Goal: Transaction & Acquisition: Register for event/course

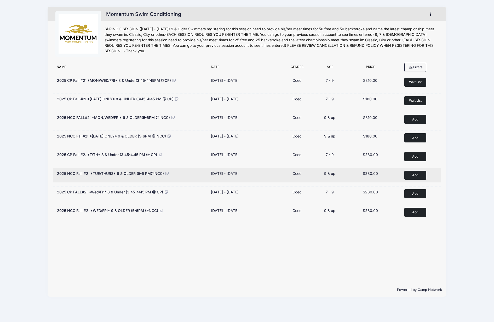
click at [413, 176] on button "Add to Cart" at bounding box center [415, 175] width 22 height 9
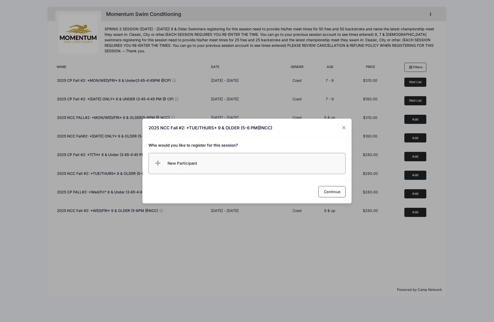
click at [238, 163] on label "New Participant" at bounding box center [246, 163] width 197 height 21
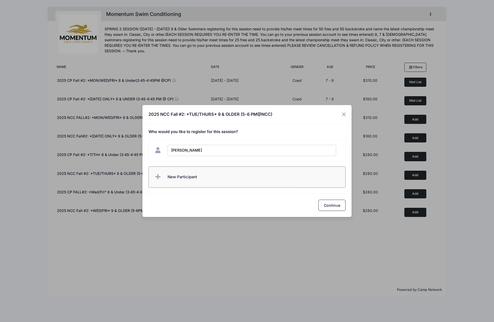
type input "[PERSON_NAME]"
checkbox input "true"
click at [339, 203] on button "Continue" at bounding box center [331, 205] width 27 height 11
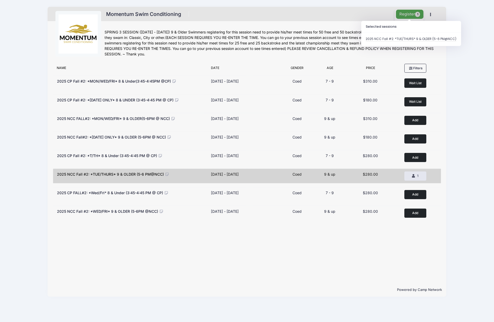
click at [410, 14] on button "Register 1" at bounding box center [410, 14] width 28 height 9
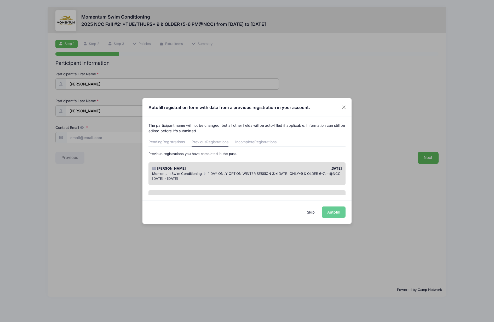
click at [339, 213] on div "Skip Autofill" at bounding box center [246, 212] width 209 height 23
click at [296, 185] on div "Liam Swistak 11/25/2024 Momentum Swim Conditioning 1 DAY ONLY OPTION WINTER SES…" at bounding box center [246, 173] width 197 height 23
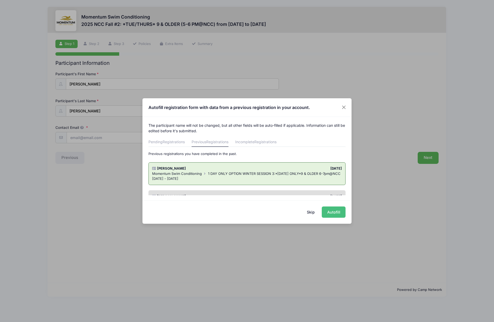
click at [326, 209] on button "Autofill" at bounding box center [334, 212] width 24 height 11
type input "swistakfamily@gmail.com"
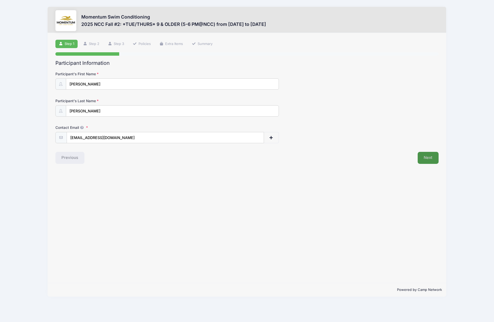
click at [429, 156] on button "Next" at bounding box center [428, 158] width 21 height 12
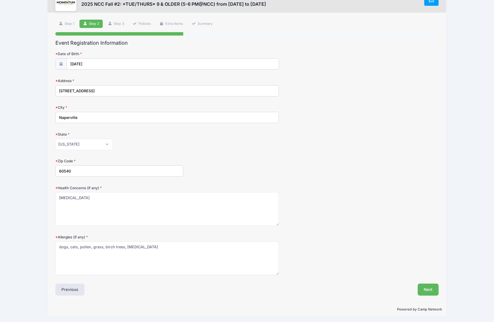
scroll to position [20, 0]
click at [421, 287] on button "Next" at bounding box center [428, 290] width 21 height 12
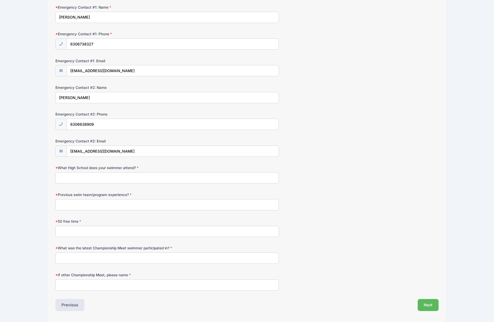
scroll to position [153, 0]
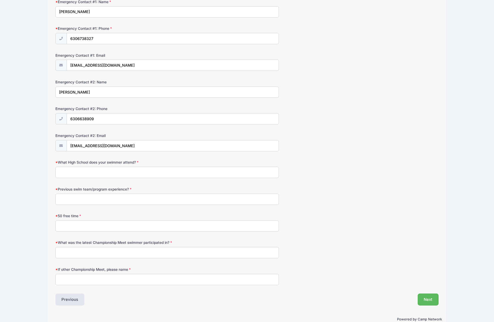
click at [126, 172] on input "What High School does your swimmer attend?" at bounding box center [167, 172] width 224 height 11
type input "Jefferson Junior High School"
type input "summer swim team (Steeple Run Stingrays, 2018-2024)"
click at [87, 223] on input "50 free time" at bounding box center [167, 225] width 224 height 11
click at [104, 252] on input "What was the latest Championship Meet swimmer participated in?" at bounding box center [167, 252] width 224 height 11
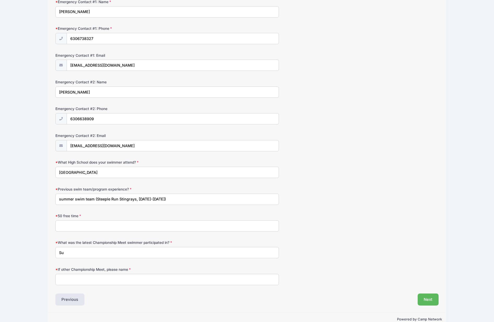
type input "S"
type input "C"
type input "NSC Classic Meet 2024"
click at [82, 226] on input "50 free time" at bounding box center [167, 225] width 224 height 11
type input "N/A"
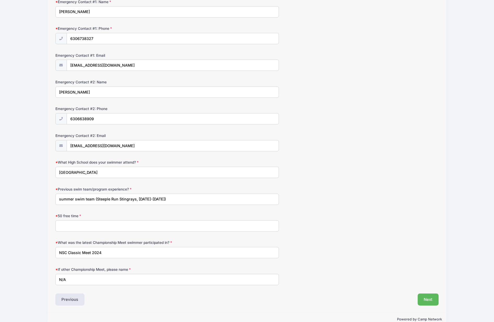
click at [96, 226] on input "50 free time" at bounding box center [167, 225] width 224 height 11
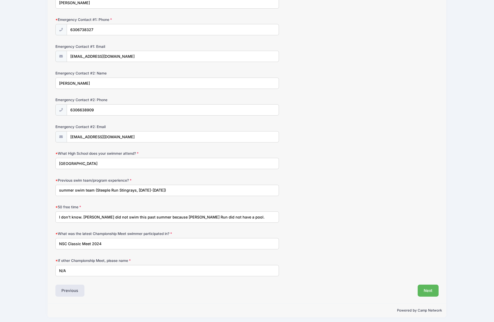
scroll to position [161, 0]
type input "I don't know. Liam did not swim this past summer because Steeple Run did not ha…"
click at [432, 288] on button "Next" at bounding box center [428, 291] width 21 height 12
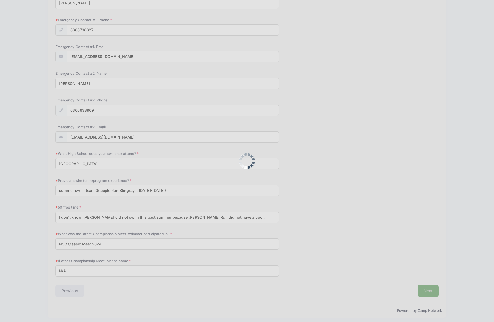
scroll to position [0, 0]
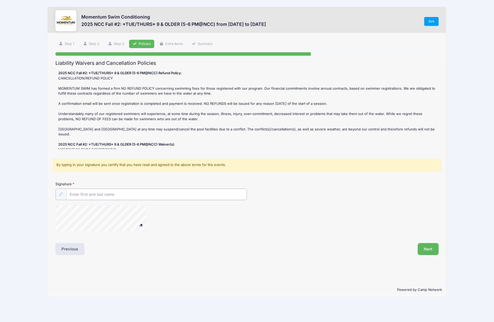
click at [88, 192] on input "Signature" at bounding box center [156, 194] width 181 height 11
type input "Emily R Swistak"
click at [142, 224] on span at bounding box center [141, 224] width 4 height 3
click at [427, 250] on button "Next" at bounding box center [428, 249] width 21 height 12
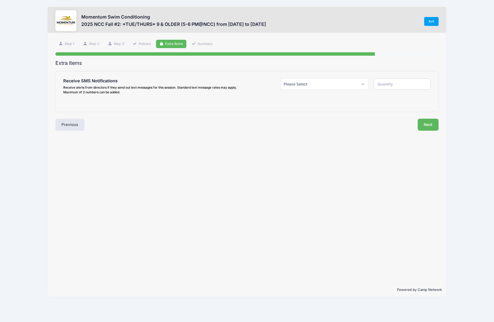
click at [370, 82] on div "Please Select Yes ($0.00) No" at bounding box center [324, 87] width 93 height 18
select select "1"
type input "1"
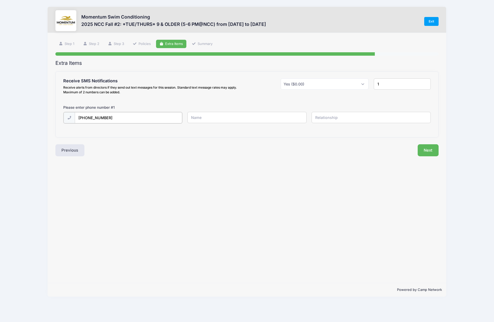
type input "(630) 673-8327"
type input "Emily Swistak"
type input "mother"
type input "2"
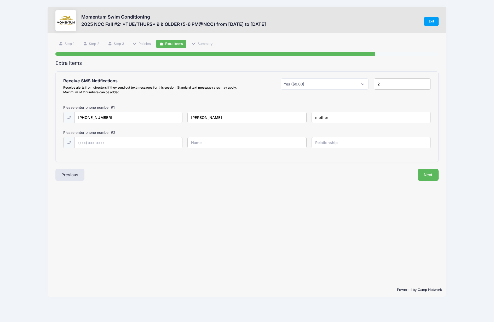
click at [425, 83] on input "2" at bounding box center [402, 83] width 57 height 11
type input "(630) 245-3535"
type input "[PERSON_NAME]"
type input "s"
type input "swimmer"
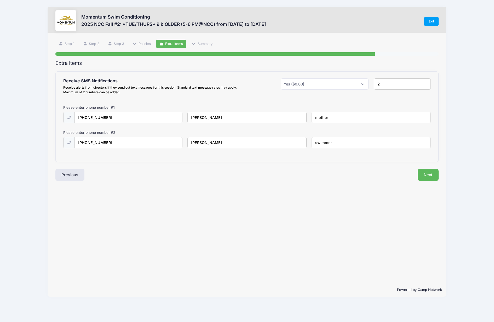
click at [244, 182] on div "Step 5 /7 Step 1 Step 2 Step 3 Policies Extra Items Summary Participant Informa…" at bounding box center [247, 158] width 399 height 250
click at [426, 176] on button "Next" at bounding box center [428, 175] width 21 height 12
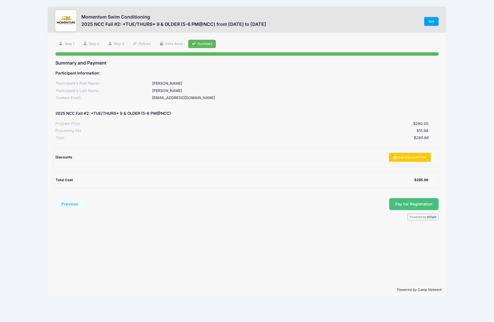
click at [404, 201] on button "Pay for Registration" at bounding box center [414, 204] width 50 height 12
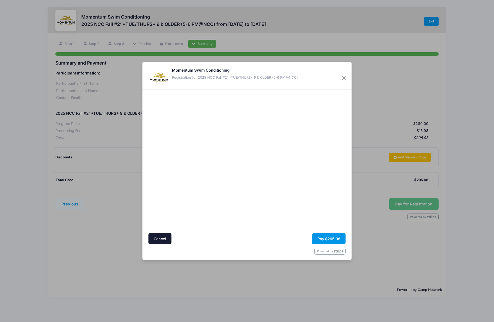
click at [323, 237] on button "Pay $295.98" at bounding box center [328, 238] width 33 height 11
click at [340, 238] on button "Pay $295.98" at bounding box center [328, 238] width 33 height 11
